Goal: Task Accomplishment & Management: Use online tool/utility

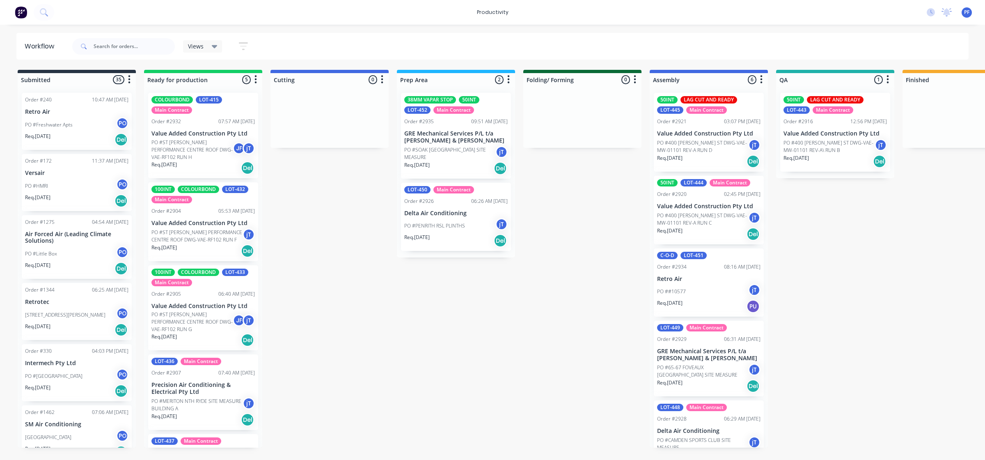
scroll to position [0, 397]
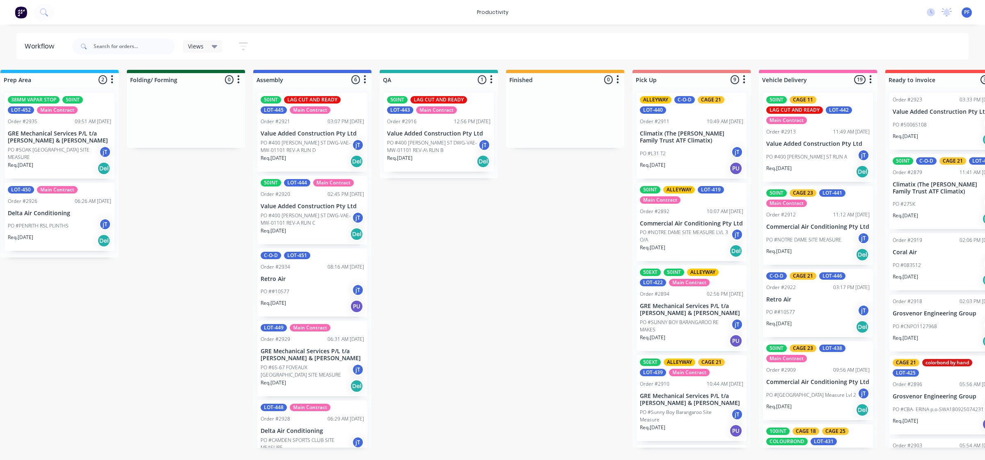
click at [418, 126] on div "50INT LAG CUT AND READY LOT-443 Main Contract Order #2916 12:56 PM [DATE] Value…" at bounding box center [439, 132] width 110 height 79
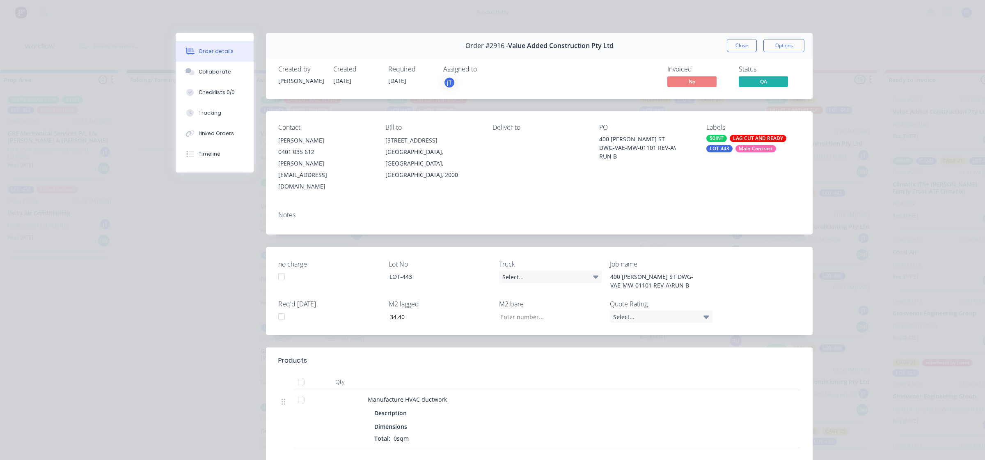
click at [738, 150] on div "Main Contract" at bounding box center [756, 148] width 41 height 7
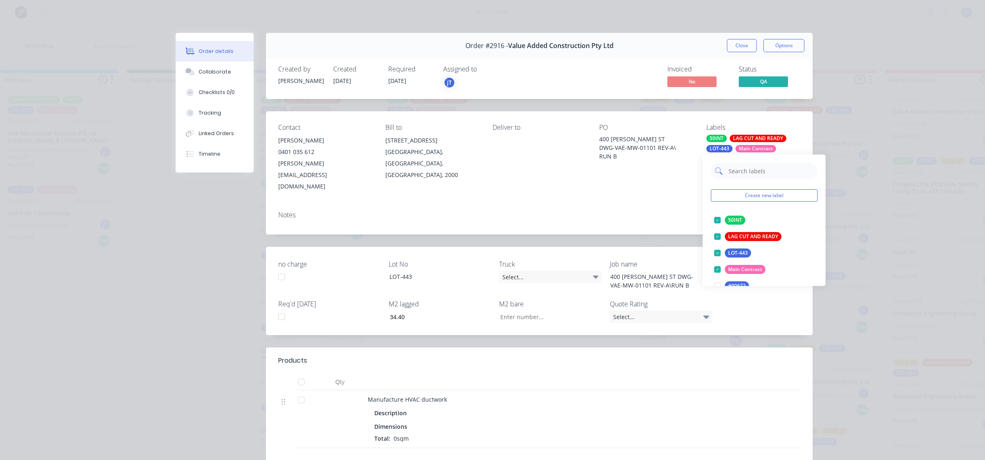
drag, startPoint x: 731, startPoint y: 169, endPoint x: 795, endPoint y: 175, distance: 63.9
click at [733, 169] on input "text" at bounding box center [771, 171] width 86 height 16
click at [732, 221] on div "CAGE 11" at bounding box center [738, 220] width 27 height 9
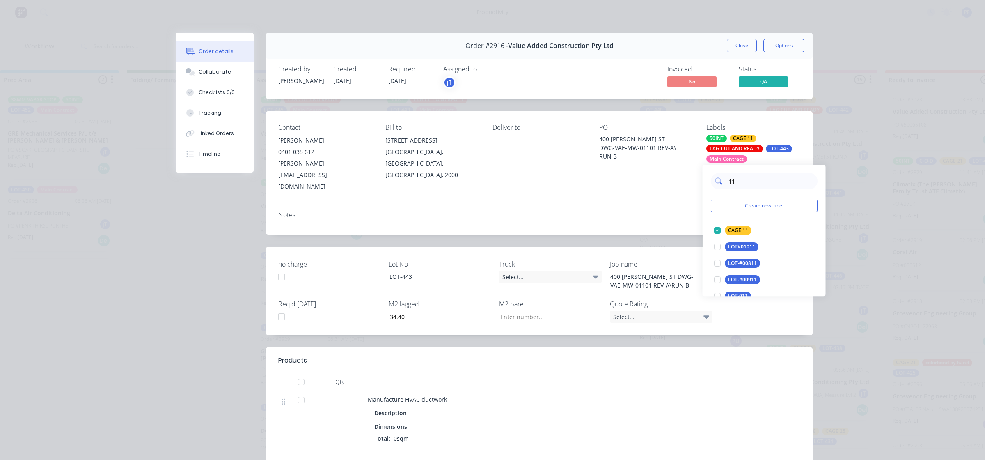
click at [743, 179] on input "11" at bounding box center [771, 181] width 86 height 16
type input "1"
type input "12"
click at [725, 231] on div at bounding box center [718, 230] width 16 height 16
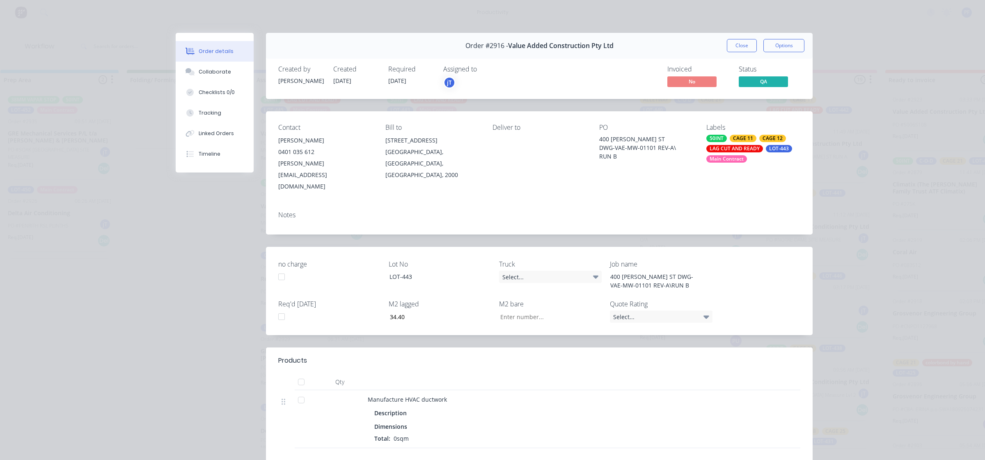
drag, startPoint x: 685, startPoint y: 200, endPoint x: 698, endPoint y: 151, distance: 50.3
click at [685, 204] on div "Notes" at bounding box center [539, 219] width 547 height 30
click at [740, 46] on button "Close" at bounding box center [742, 45] width 30 height 13
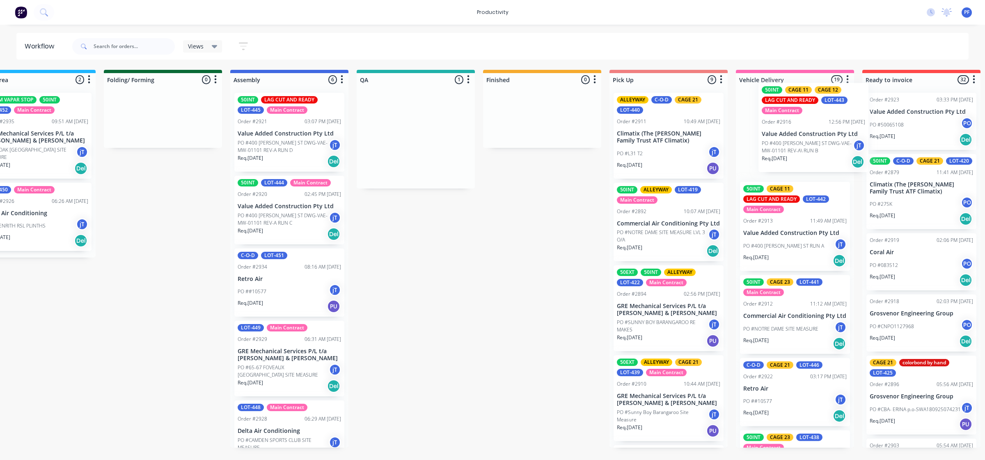
drag, startPoint x: 458, startPoint y: 129, endPoint x: 789, endPoint y: 115, distance: 331.3
click at [809, 116] on div "Submitted 35 Order #240 10:47 AM [DATE] Retro Air PO #Freshwater Apts PO Req. […" at bounding box center [378, 259] width 1608 height 378
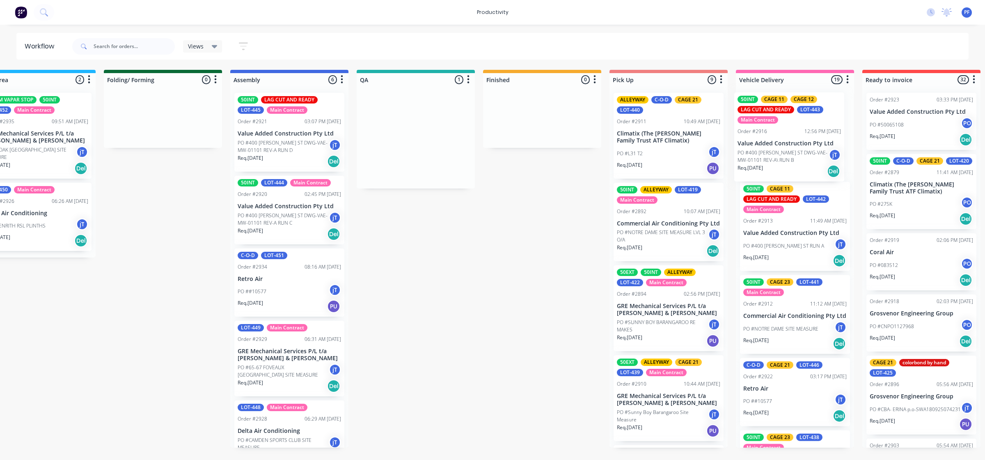
scroll to position [0, 425]
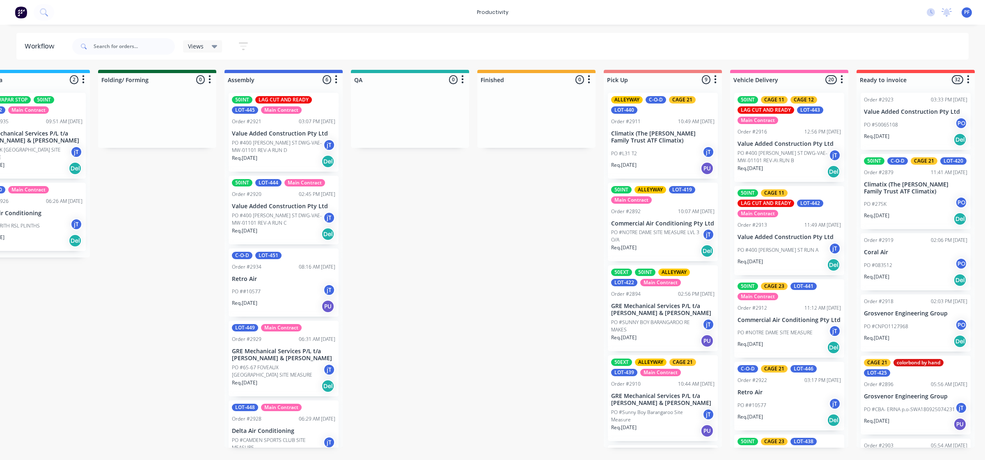
click at [801, 244] on div "PO #400 [PERSON_NAME] ST RUN A jT" at bounding box center [789, 250] width 103 height 16
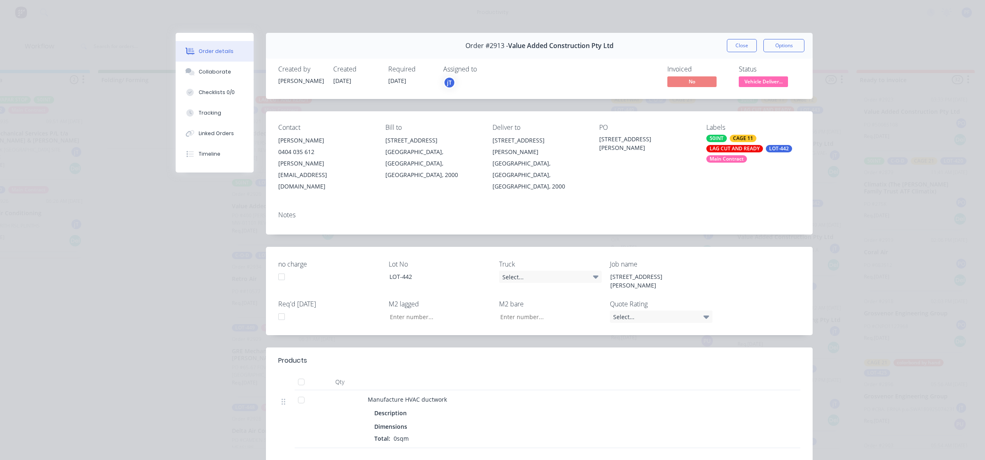
type input "21.71"
type input "3.17"
click at [721, 145] on div "LAG CUT AND READY" at bounding box center [735, 148] width 57 height 7
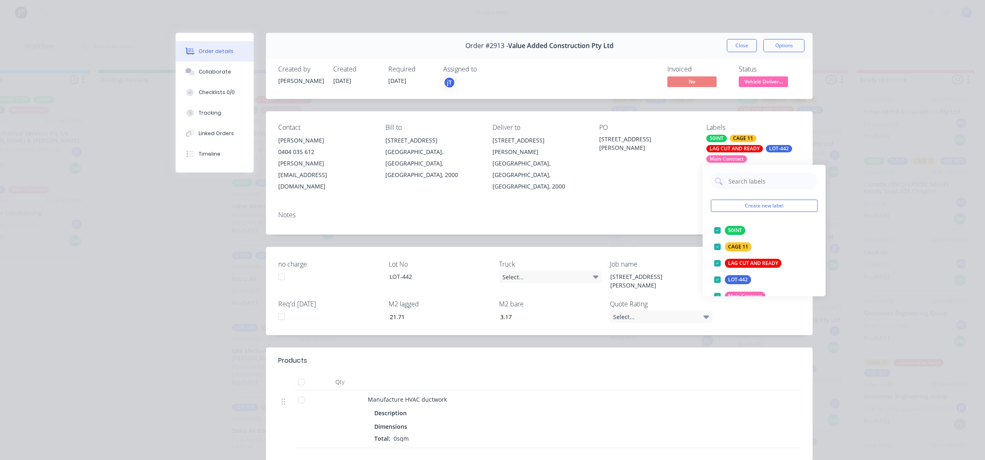
click at [762, 181] on input "text" at bounding box center [771, 181] width 86 height 16
type input "12"
drag, startPoint x: 729, startPoint y: 228, endPoint x: 624, endPoint y: 168, distance: 121.1
click at [729, 228] on div "CAGE 12" at bounding box center [738, 230] width 27 height 9
click at [625, 165] on div "PO 400 [PERSON_NAME] ST RUN A" at bounding box center [647, 158] width 94 height 69
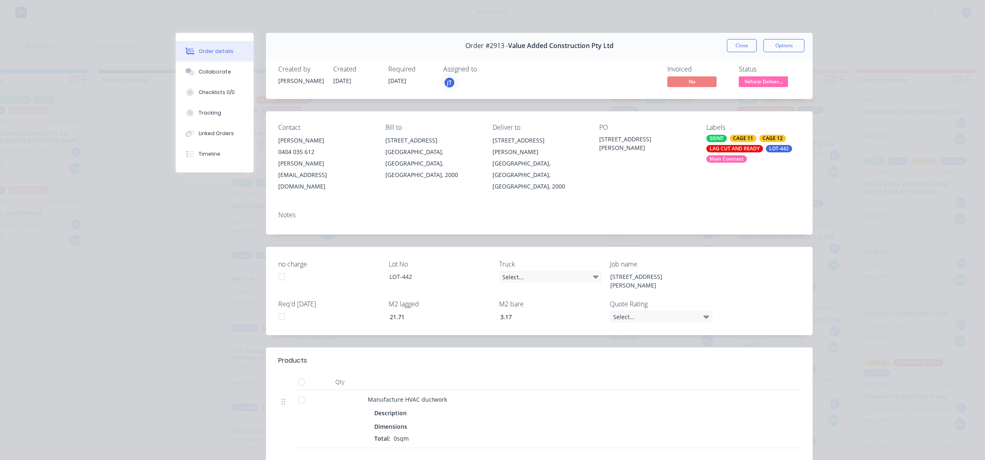
drag, startPoint x: 740, startPoint y: 42, endPoint x: 648, endPoint y: 75, distance: 97.8
click at [740, 42] on button "Close" at bounding box center [742, 45] width 30 height 13
